Goal: Information Seeking & Learning: Learn about a topic

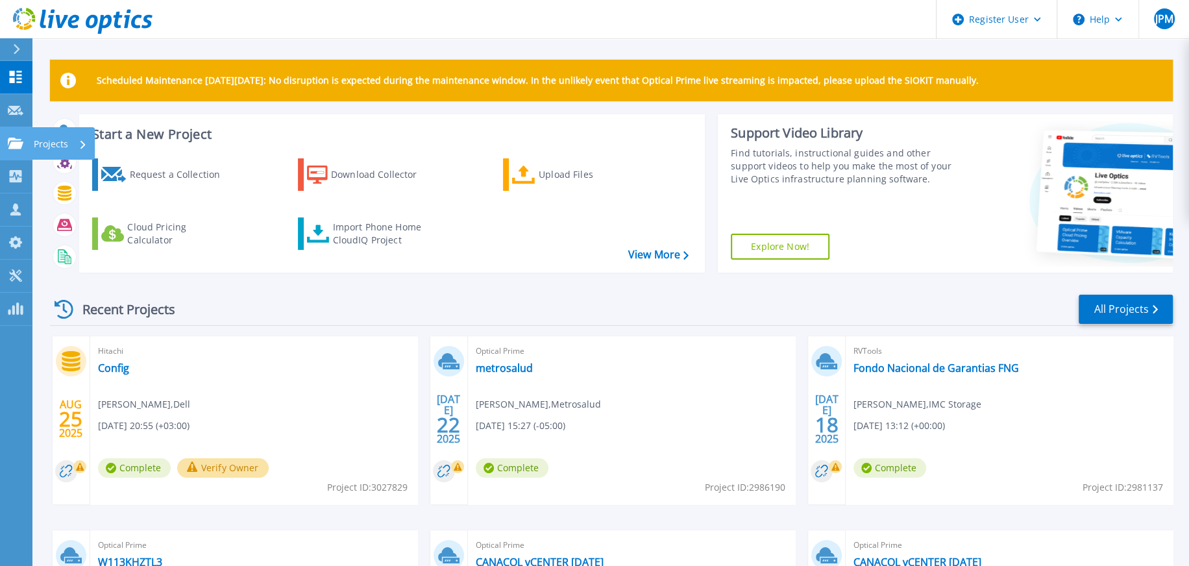
click at [18, 150] on link "Projects Projects" at bounding box center [16, 143] width 32 height 33
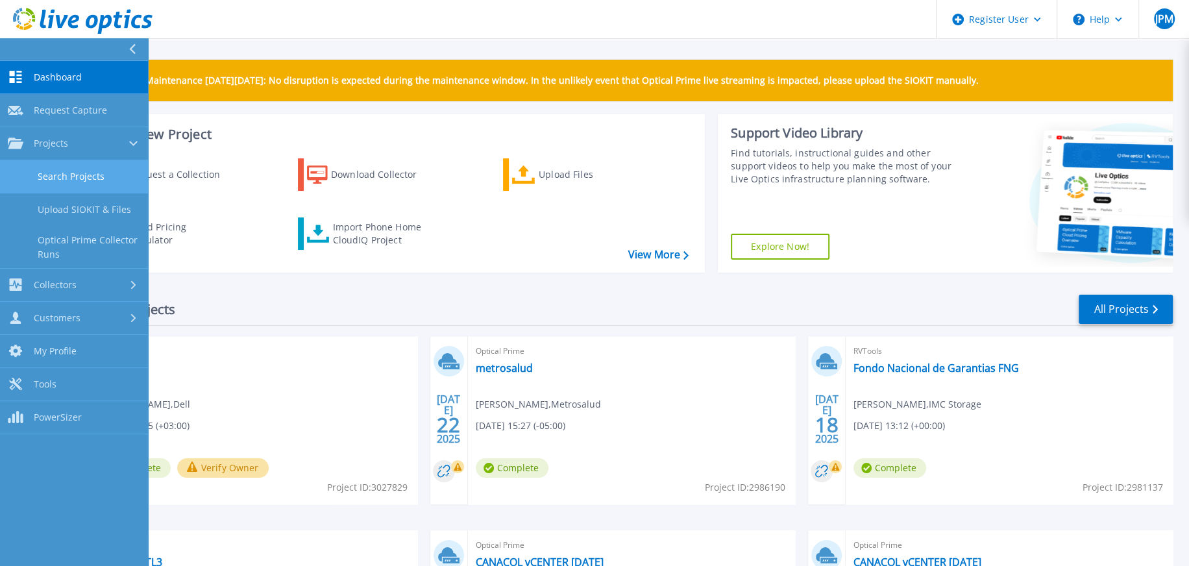
click at [49, 171] on link "Search Projects" at bounding box center [74, 176] width 148 height 33
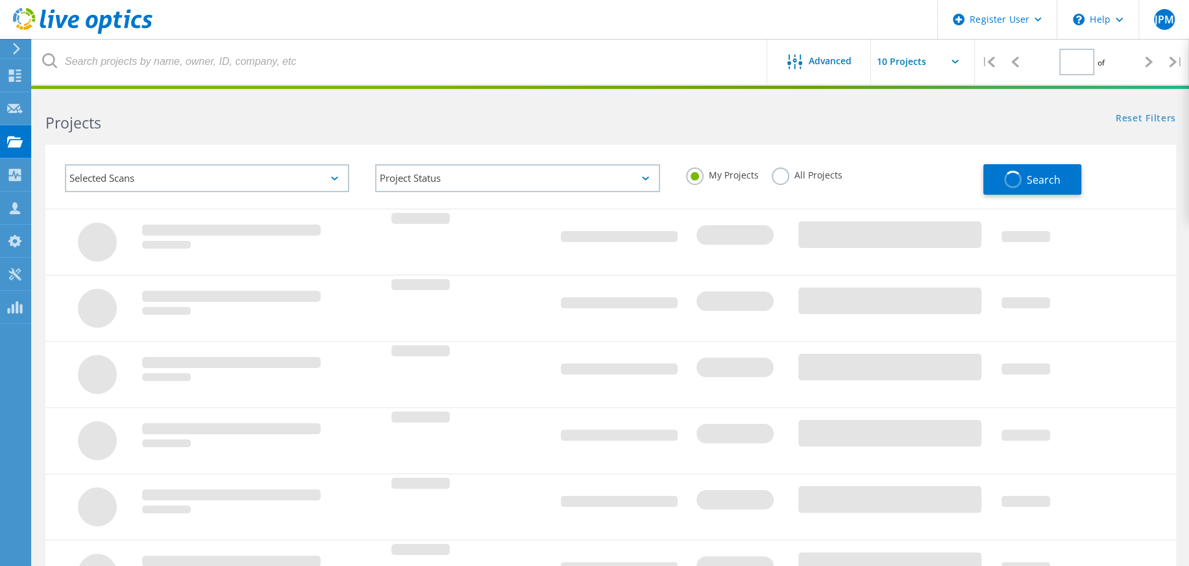
type input "1"
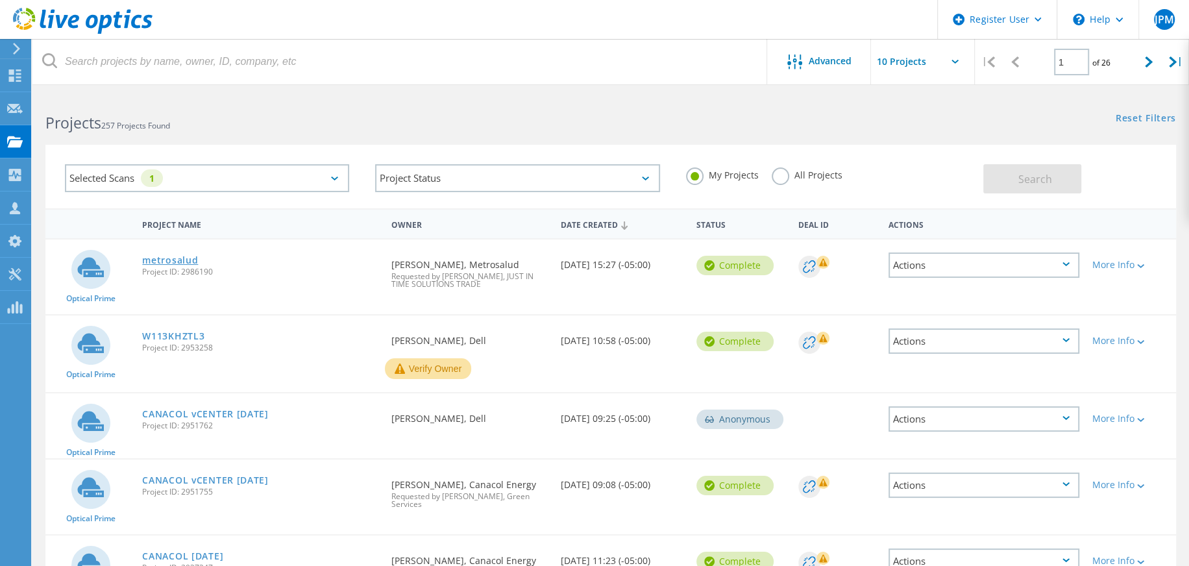
click at [179, 262] on link "metrosalud" at bounding box center [170, 260] width 56 height 9
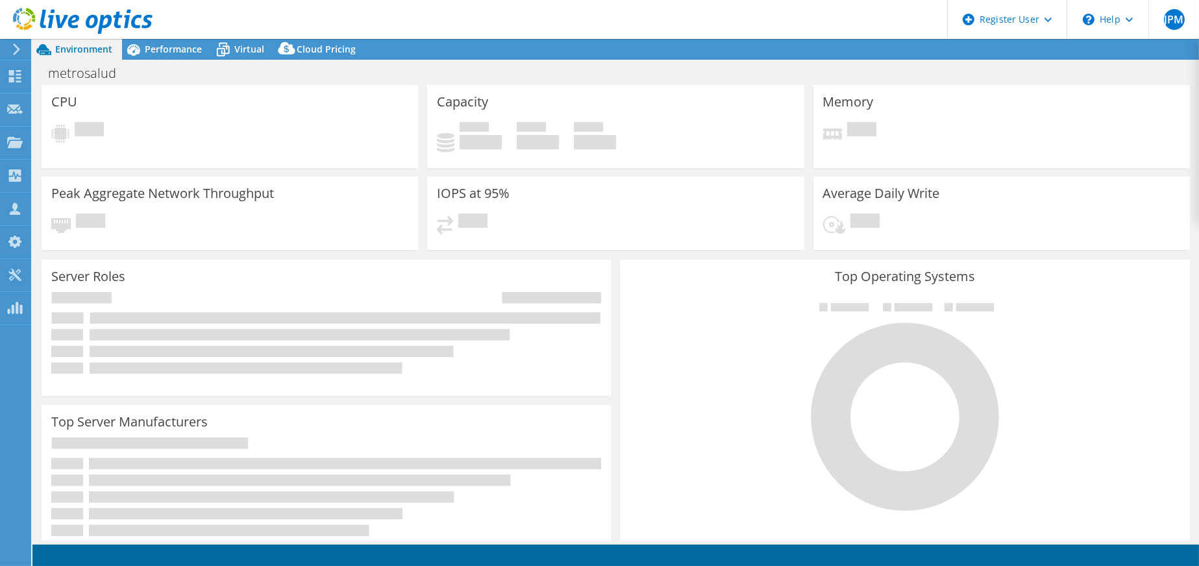
select select "USD"
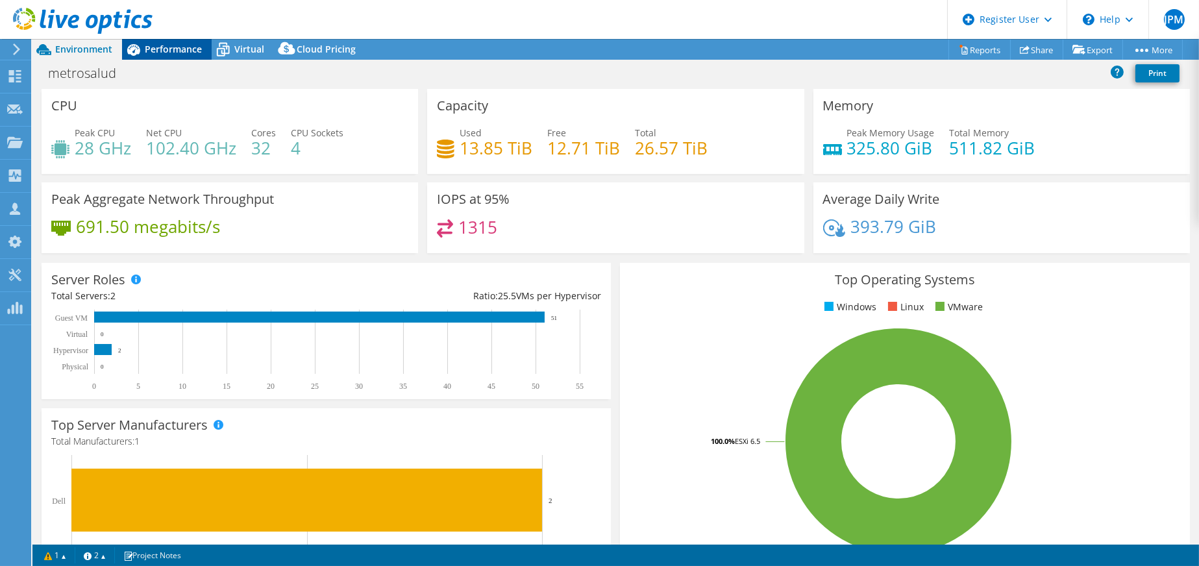
click at [155, 51] on span "Performance" at bounding box center [173, 49] width 57 height 12
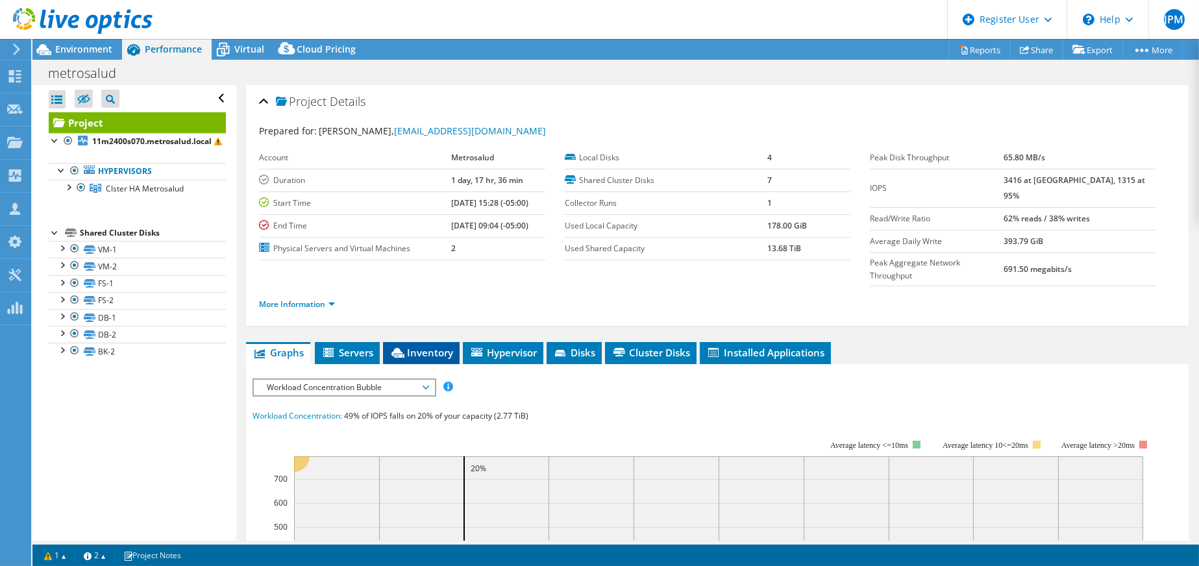
click at [430, 346] on span "Inventory" at bounding box center [421, 352] width 64 height 13
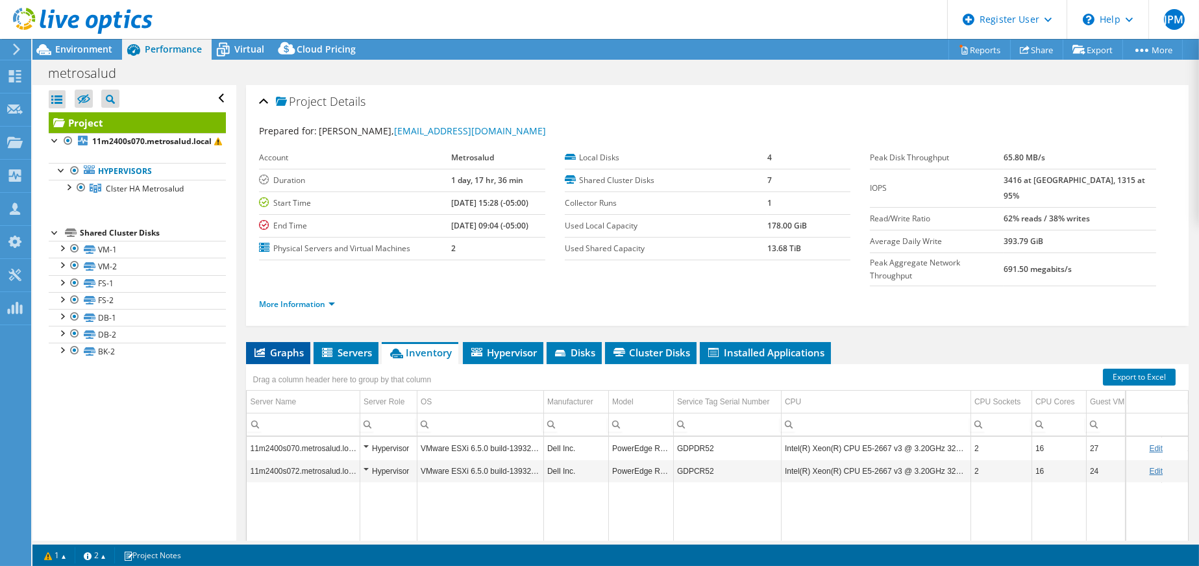
click at [302, 346] on span "Graphs" at bounding box center [277, 352] width 51 height 13
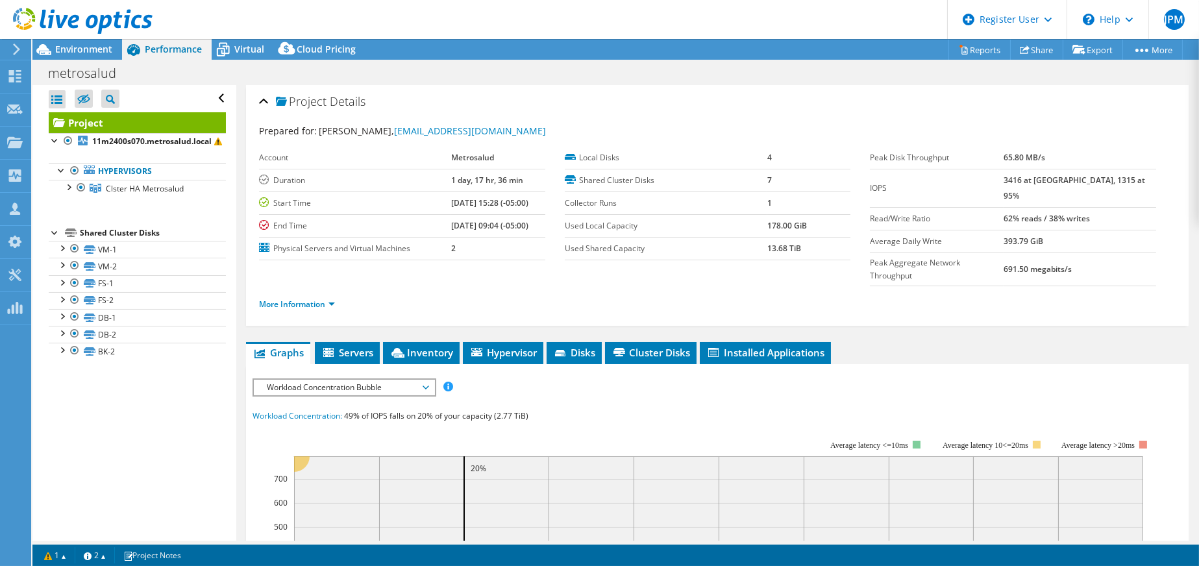
click at [411, 380] on span "Workload Concentration Bubble" at bounding box center [343, 388] width 167 height 16
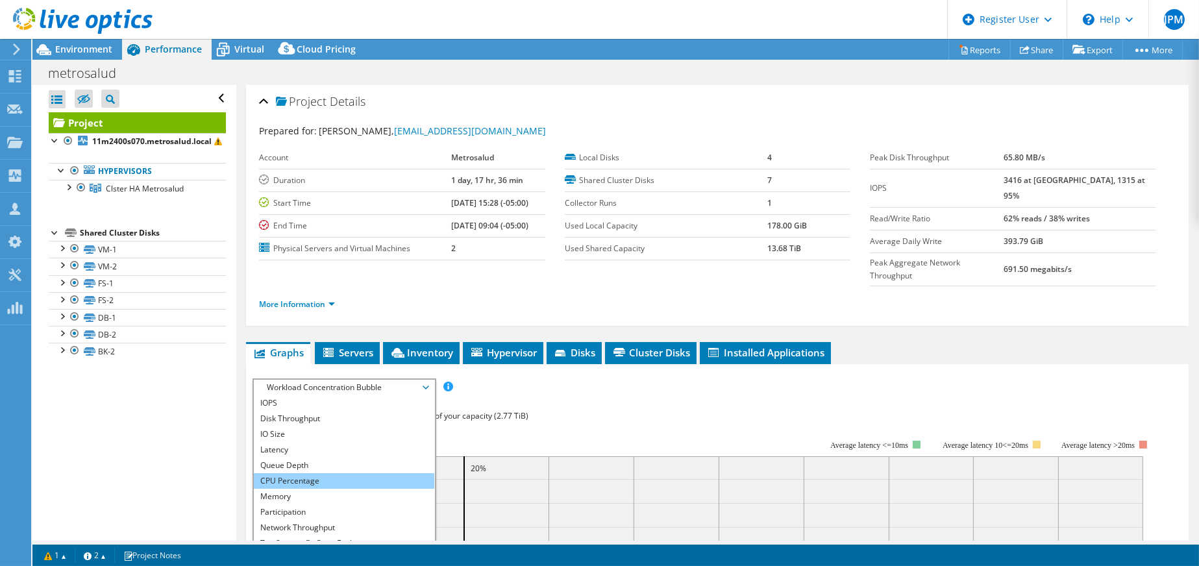
click at [351, 473] on li "CPU Percentage" at bounding box center [344, 481] width 180 height 16
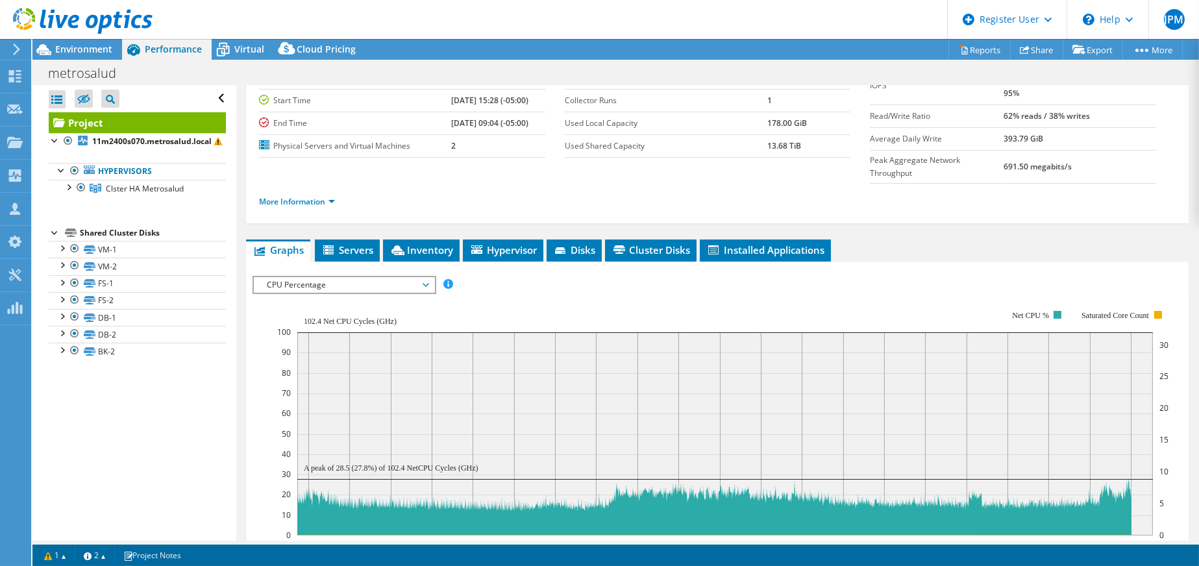
scroll to position [130, 0]
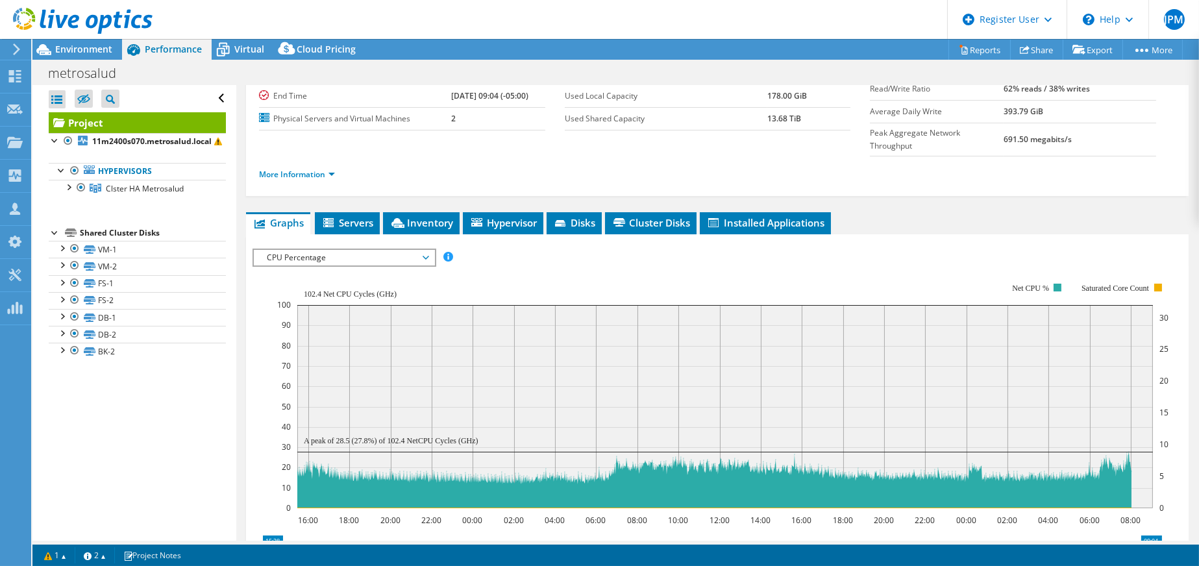
click at [323, 250] on span "CPU Percentage" at bounding box center [343, 258] width 167 height 16
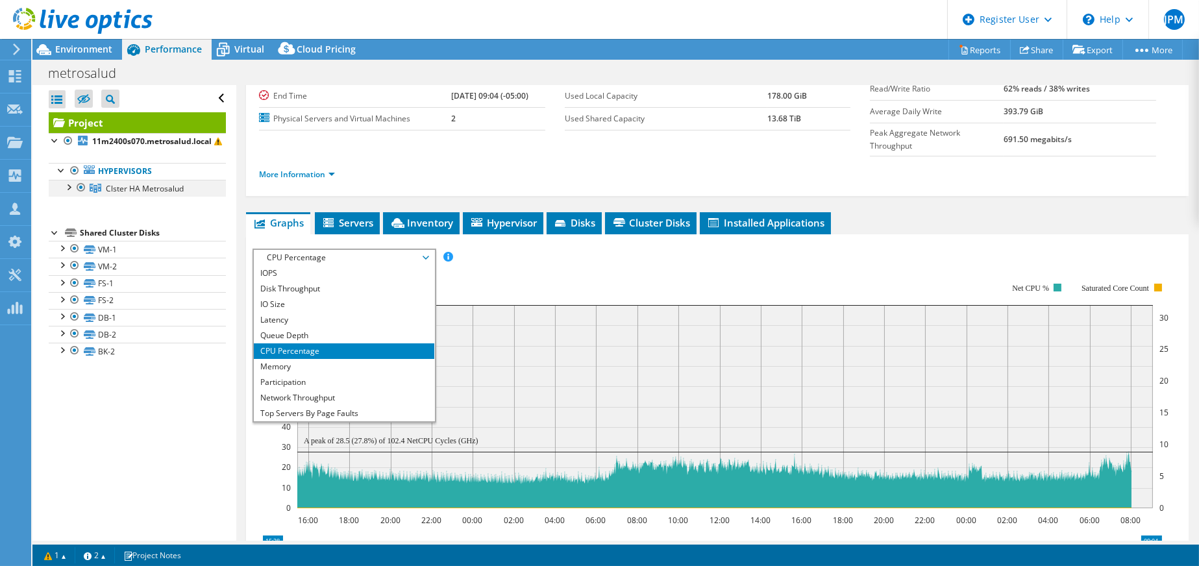
click at [73, 189] on div at bounding box center [68, 186] width 13 height 13
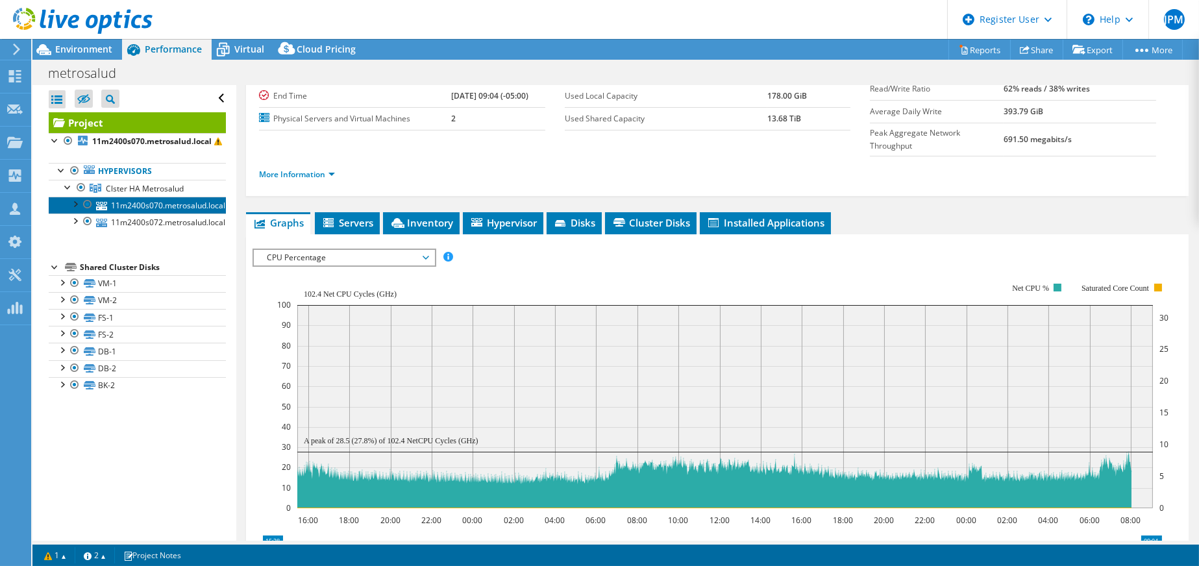
click at [150, 201] on link "11m2400s070.metrosalud.local" at bounding box center [137, 205] width 177 height 17
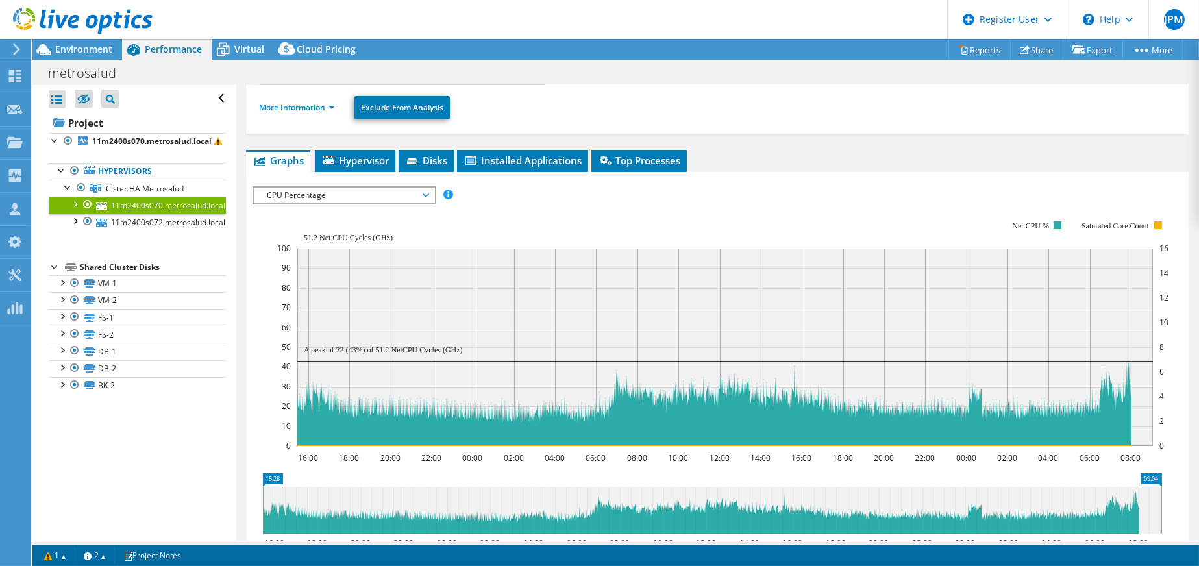
click at [311, 197] on span "CPU Percentage" at bounding box center [343, 196] width 167 height 16
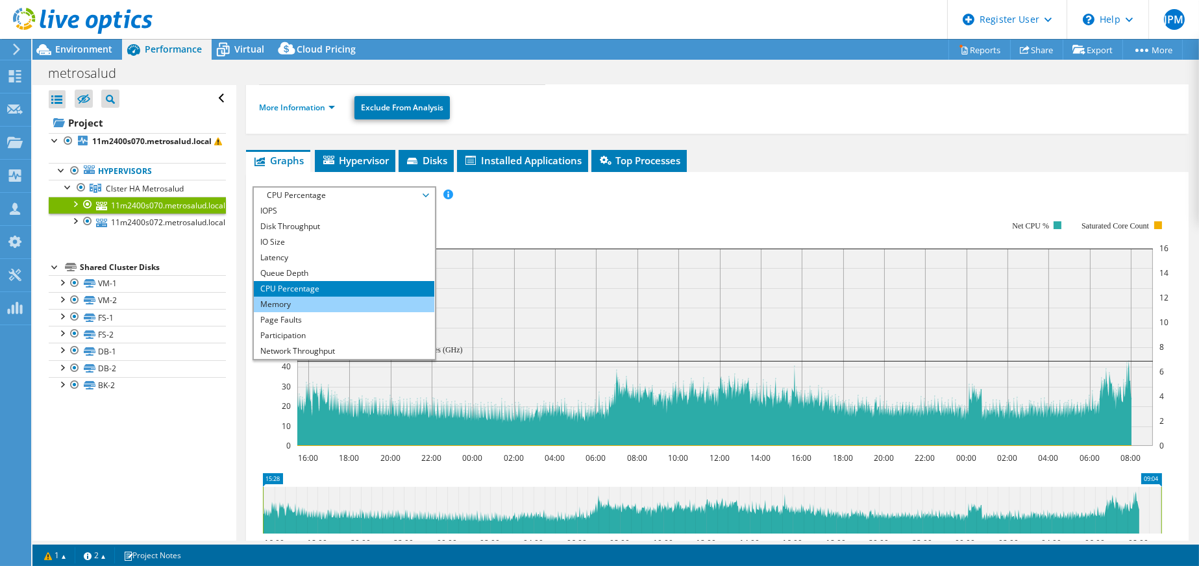
click at [306, 305] on li "Memory" at bounding box center [344, 305] width 180 height 16
